Goal: Task Accomplishment & Management: Use online tool/utility

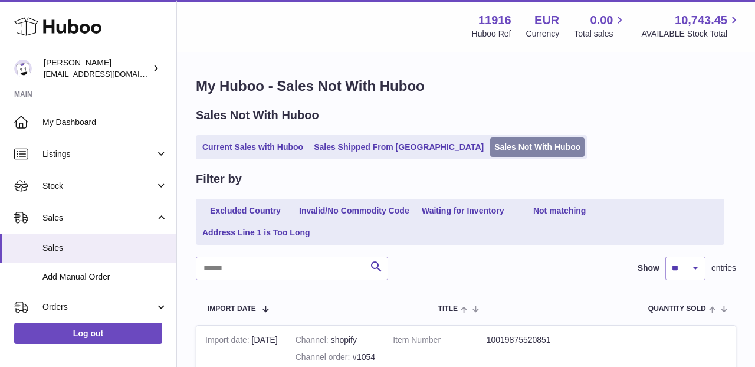
click at [490, 152] on link "Sales Not With Huboo" at bounding box center [537, 146] width 94 height 19
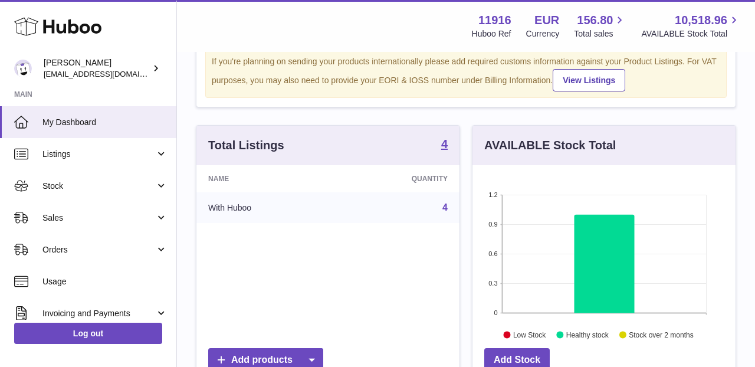
scroll to position [52, 0]
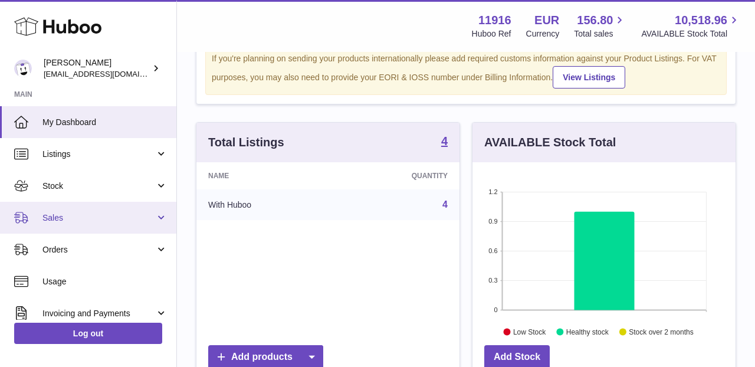
click at [152, 218] on span "Sales" at bounding box center [98, 217] width 113 height 11
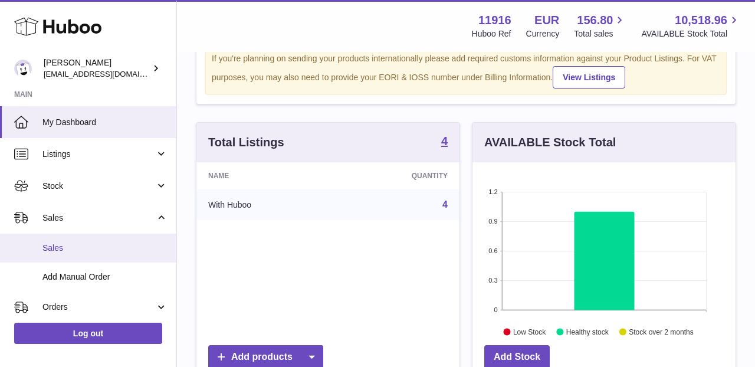
click at [133, 248] on span "Sales" at bounding box center [104, 247] width 125 height 11
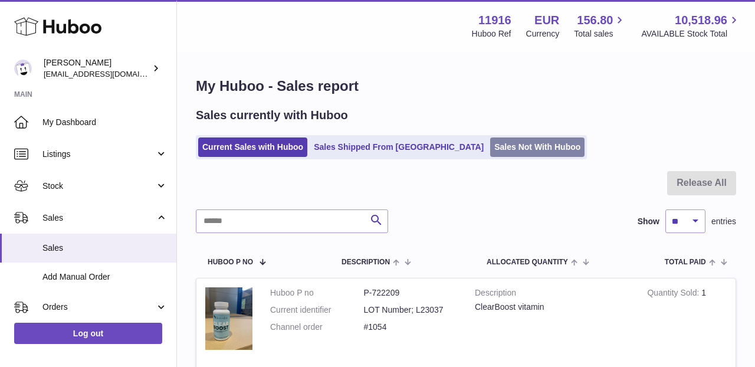
click at [490, 149] on link "Sales Not With Huboo" at bounding box center [537, 146] width 94 height 19
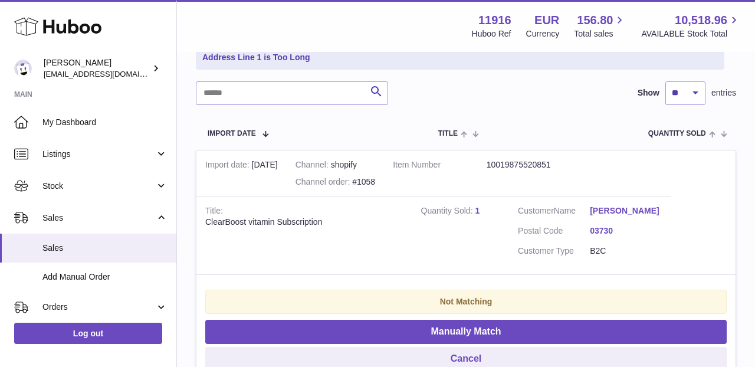
scroll to position [212, 0]
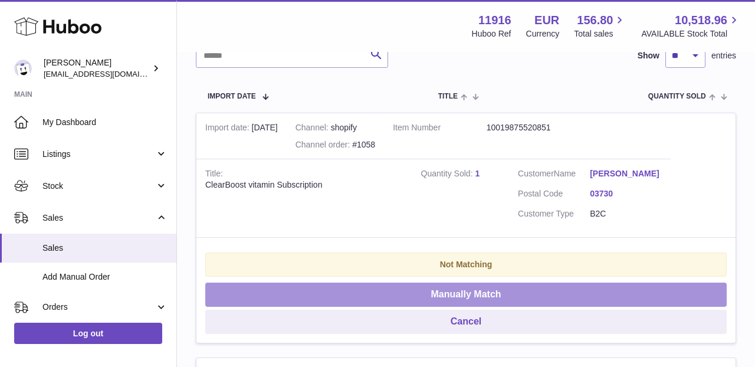
click at [449, 293] on button "Manually Match" at bounding box center [465, 294] width 521 height 24
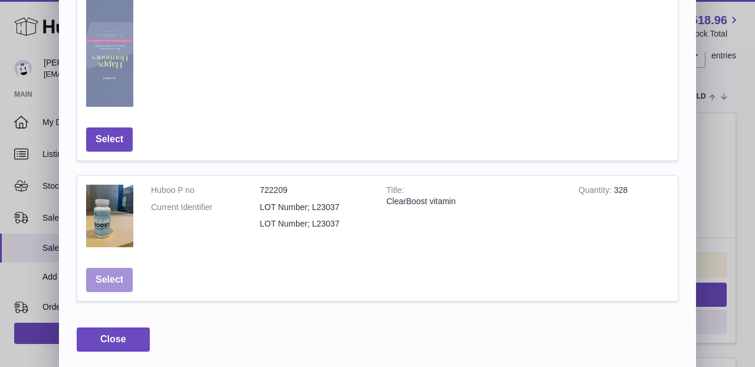
scroll to position [727, 0]
click at [113, 265] on td "Select" at bounding box center [109, 280] width 64 height 42
click at [111, 282] on button "Select" at bounding box center [109, 280] width 47 height 24
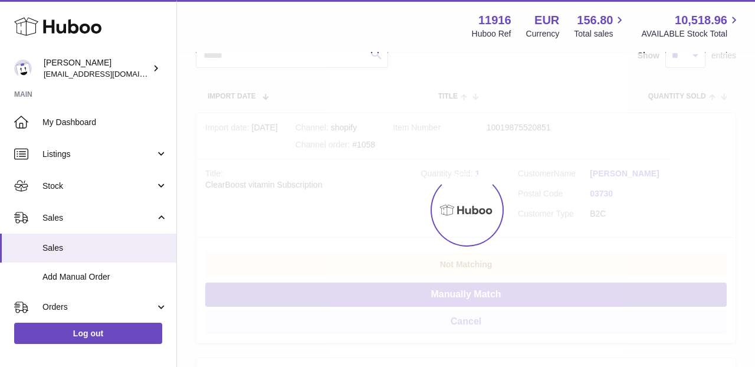
scroll to position [0, 0]
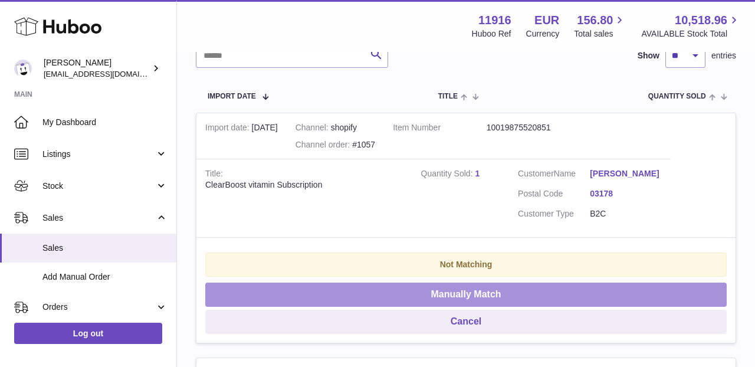
click at [416, 291] on button "Manually Match" at bounding box center [465, 294] width 521 height 24
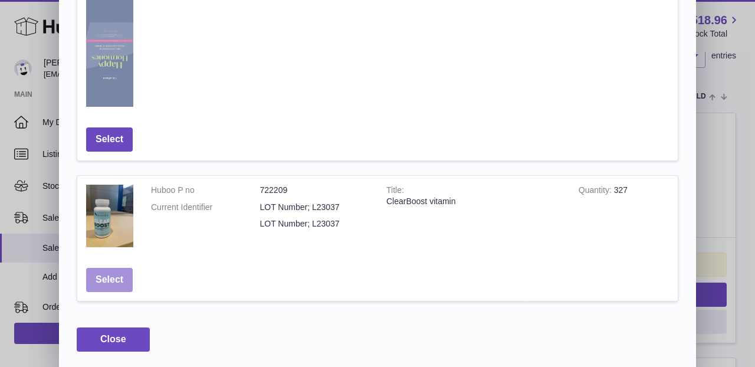
scroll to position [727, 0]
click at [97, 282] on button "Select" at bounding box center [109, 280] width 47 height 24
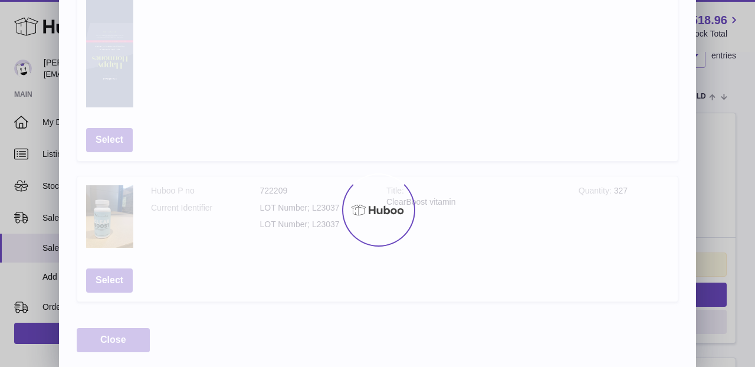
scroll to position [0, 0]
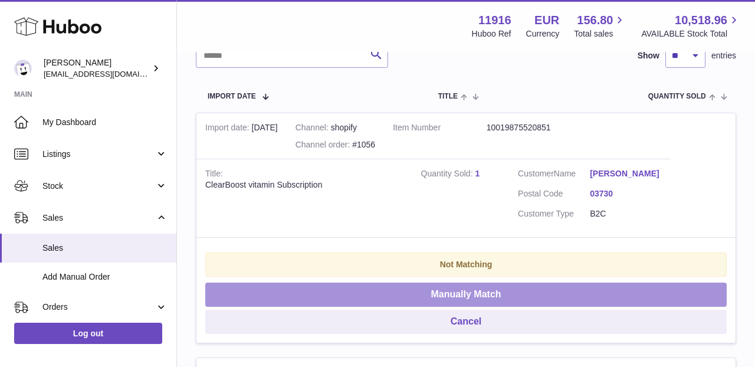
click at [371, 290] on button "Manually Match" at bounding box center [465, 294] width 521 height 24
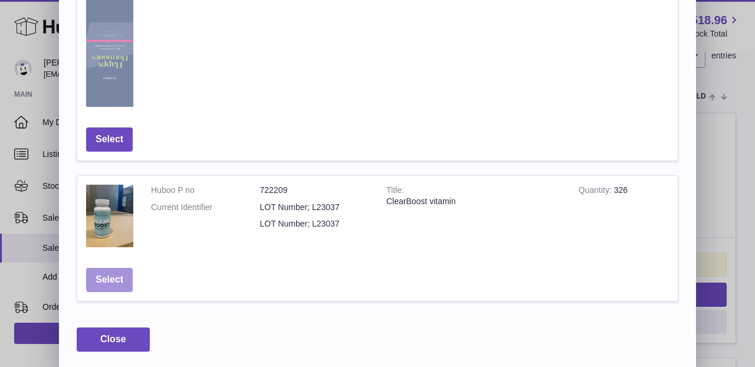
scroll to position [727, 0]
click at [112, 271] on button "Select" at bounding box center [109, 280] width 47 height 24
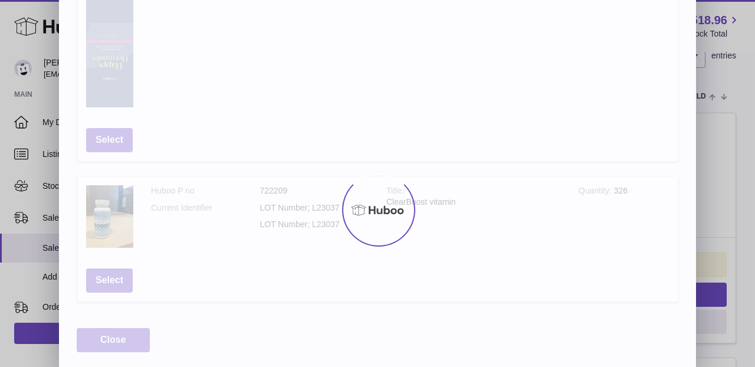
scroll to position [0, 0]
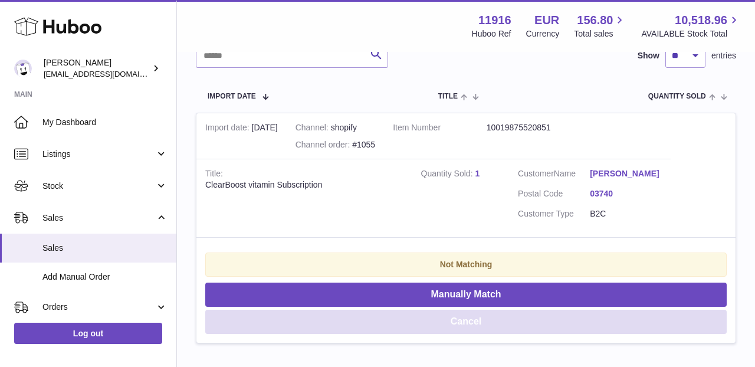
click at [428, 314] on button "Cancel" at bounding box center [465, 322] width 521 height 24
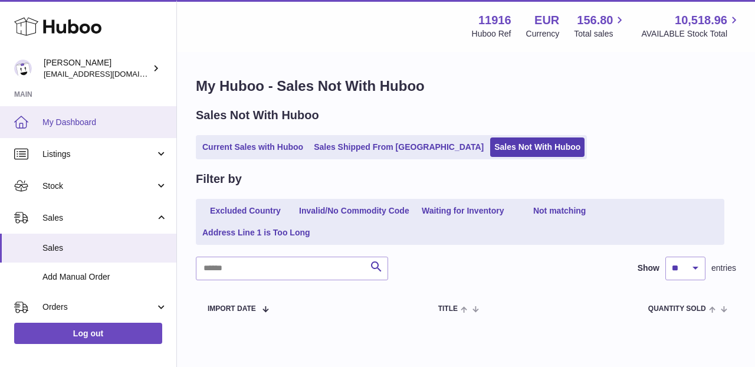
click at [112, 118] on span "My Dashboard" at bounding box center [104, 122] width 125 height 11
